Goal: Navigation & Orientation: Find specific page/section

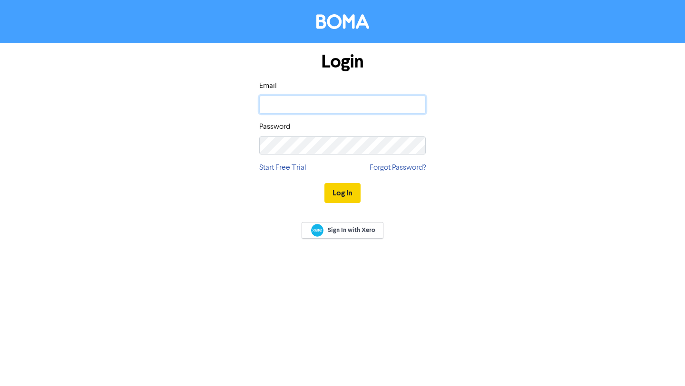
type input "[EMAIL_ADDRESS][DOMAIN_NAME]"
click at [354, 191] on button "Log In" at bounding box center [342, 193] width 36 height 20
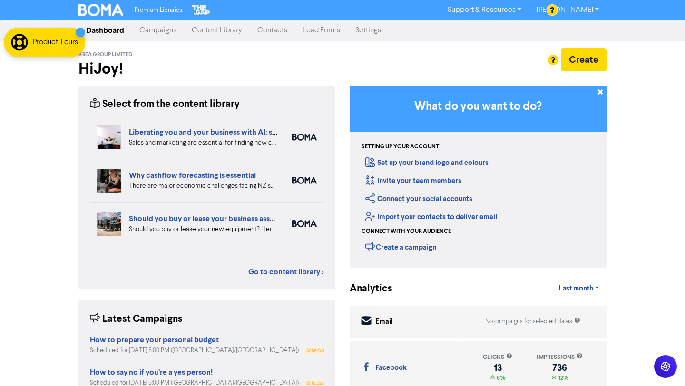
click at [164, 35] on link "Campaigns" at bounding box center [158, 30] width 52 height 19
